Goal: Task Accomplishment & Management: Complete application form

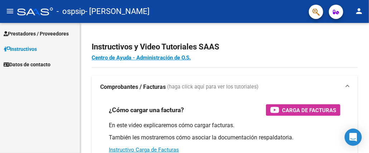
click at [61, 34] on span "Prestadores / Proveedores" at bounding box center [36, 34] width 65 height 8
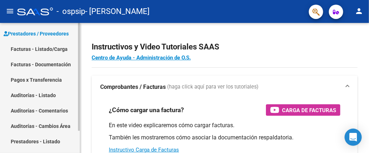
click at [48, 82] on link "Pagos x Transferencia" at bounding box center [40, 79] width 80 height 15
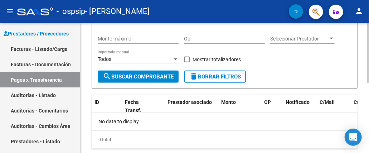
scroll to position [152, 0]
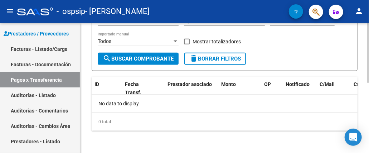
click at [369, 110] on div at bounding box center [368, 123] width 2 height 60
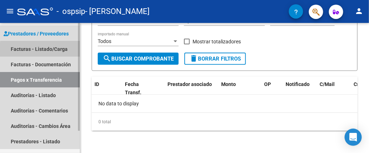
click at [46, 50] on link "Facturas - Listado/Carga" at bounding box center [40, 48] width 80 height 15
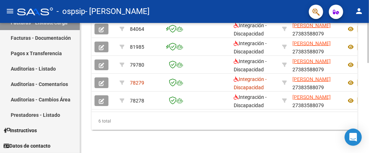
scroll to position [289, 0]
click at [369, 141] on div at bounding box center [368, 133] width 2 height 40
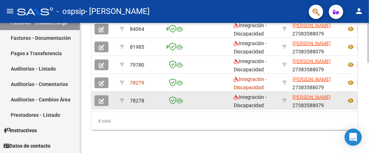
click at [103, 98] on icon "button" at bounding box center [101, 100] width 5 height 5
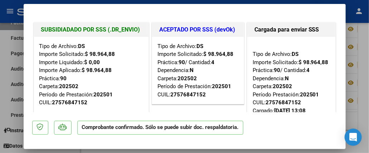
click at [114, 73] on div "Tipo de Archivo: DS Importe Solicitado: $ 98.964,88 Importe Liquidado: $ 0,00 I…" at bounding box center [91, 74] width 104 height 64
drag, startPoint x: 201, startPoint y: 85, endPoint x: 267, endPoint y: 104, distance: 68.7
click at [267, 104] on div "SUBSIDIADADO POR SSS (.DR_ENVIO) Tipo de Archivo: DS Importe Solicitado: $ 98.9…" at bounding box center [184, 71] width 305 height 101
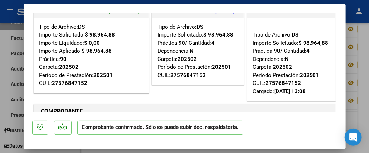
click at [144, 77] on div "Tipo de Archivo: DS Importe Solicitado: $ 98.964,88 Práctica: 90 / Cantidad: 4 …" at bounding box center [91, 55] width 104 height 64
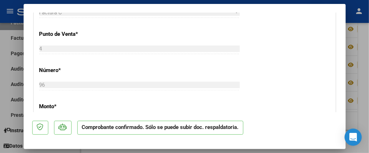
scroll to position [468, 0]
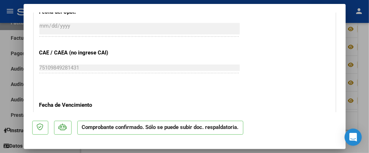
drag, startPoint x: 232, startPoint y: 33, endPoint x: 269, endPoint y: 88, distance: 66.2
click at [269, 88] on div "SUBSIDIADADO POR SSS (.DR_ENVIO) Tipo de Archivo: DS Importe Solicitado: $ 98.9…" at bounding box center [184, 45] width 305 height 984
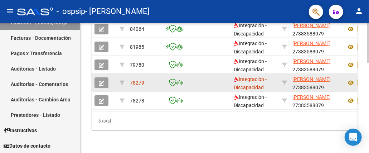
scroll to position [289, 0]
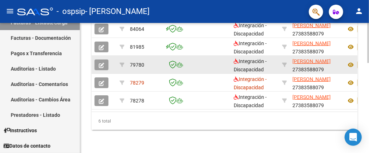
click at [101, 63] on icon "button" at bounding box center [101, 65] width 5 height 5
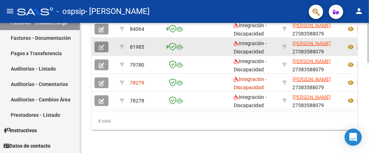
click at [98, 42] on button "button" at bounding box center [102, 47] width 14 height 11
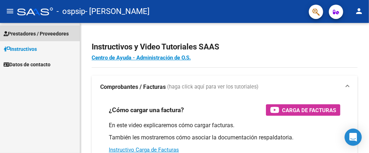
click at [58, 32] on span "Prestadores / Proveedores" at bounding box center [36, 34] width 65 height 8
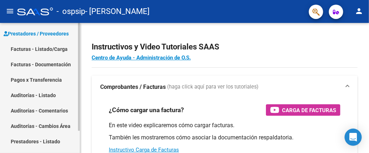
click at [59, 48] on link "Facturas - Listado/Carga" at bounding box center [40, 48] width 80 height 15
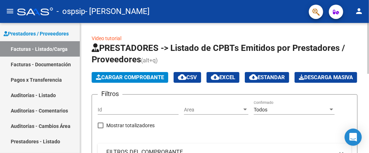
click at [162, 77] on span "Cargar Comprobante" at bounding box center [130, 77] width 68 height 6
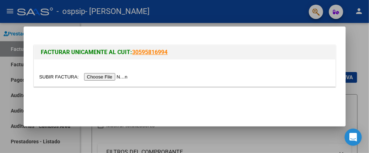
click at [126, 78] on input "file" at bounding box center [84, 77] width 91 height 8
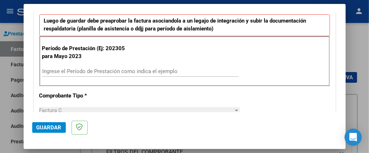
scroll to position [186, 0]
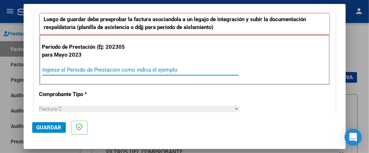
click at [163, 68] on input "Ingrese el Período de Prestación como indica el ejemplo" at bounding box center [140, 70] width 197 height 6
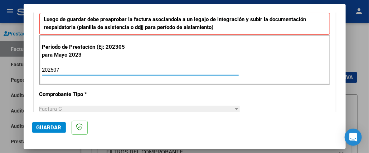
type input "202507"
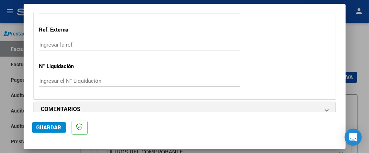
scroll to position [536, 0]
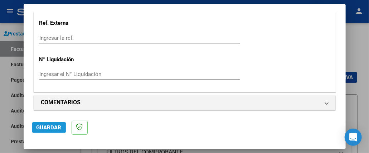
click at [52, 126] on span "Guardar" at bounding box center [49, 127] width 25 height 6
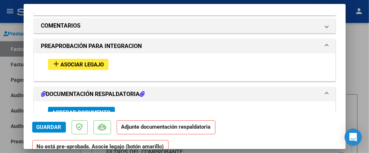
scroll to position [622, 0]
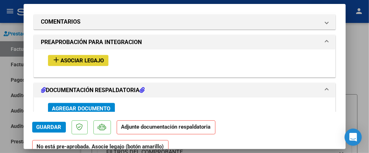
click at [104, 58] on span "Asociar Legajo" at bounding box center [82, 60] width 43 height 6
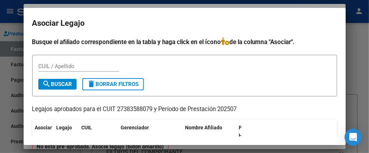
scroll to position [50, 0]
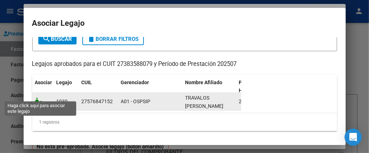
click at [40, 97] on icon at bounding box center [39, 101] width 9 height 8
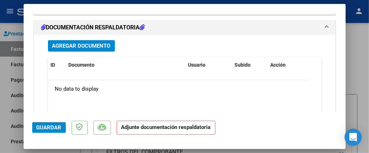
scroll to position [796, 0]
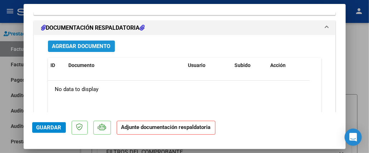
click at [107, 43] on span "Agregar Documento" at bounding box center [81, 46] width 58 height 6
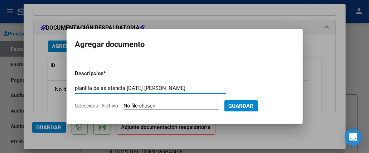
type input "planilla de asistencia julio 2025 malena travalos"
click at [142, 103] on input "Seleccionar Archivo" at bounding box center [171, 106] width 95 height 7
type input "C:\fakepath\WhatsApp Image 2025-08-15 at 15.46.52.jpeg"
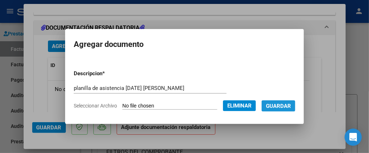
click at [277, 104] on span "Guardar" at bounding box center [278, 106] width 25 height 6
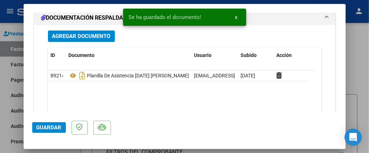
scroll to position [867, 0]
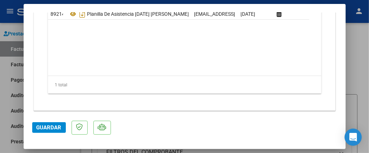
click at [55, 131] on button "Guardar" at bounding box center [49, 127] width 34 height 11
